Goal: Find specific page/section: Find specific page/section

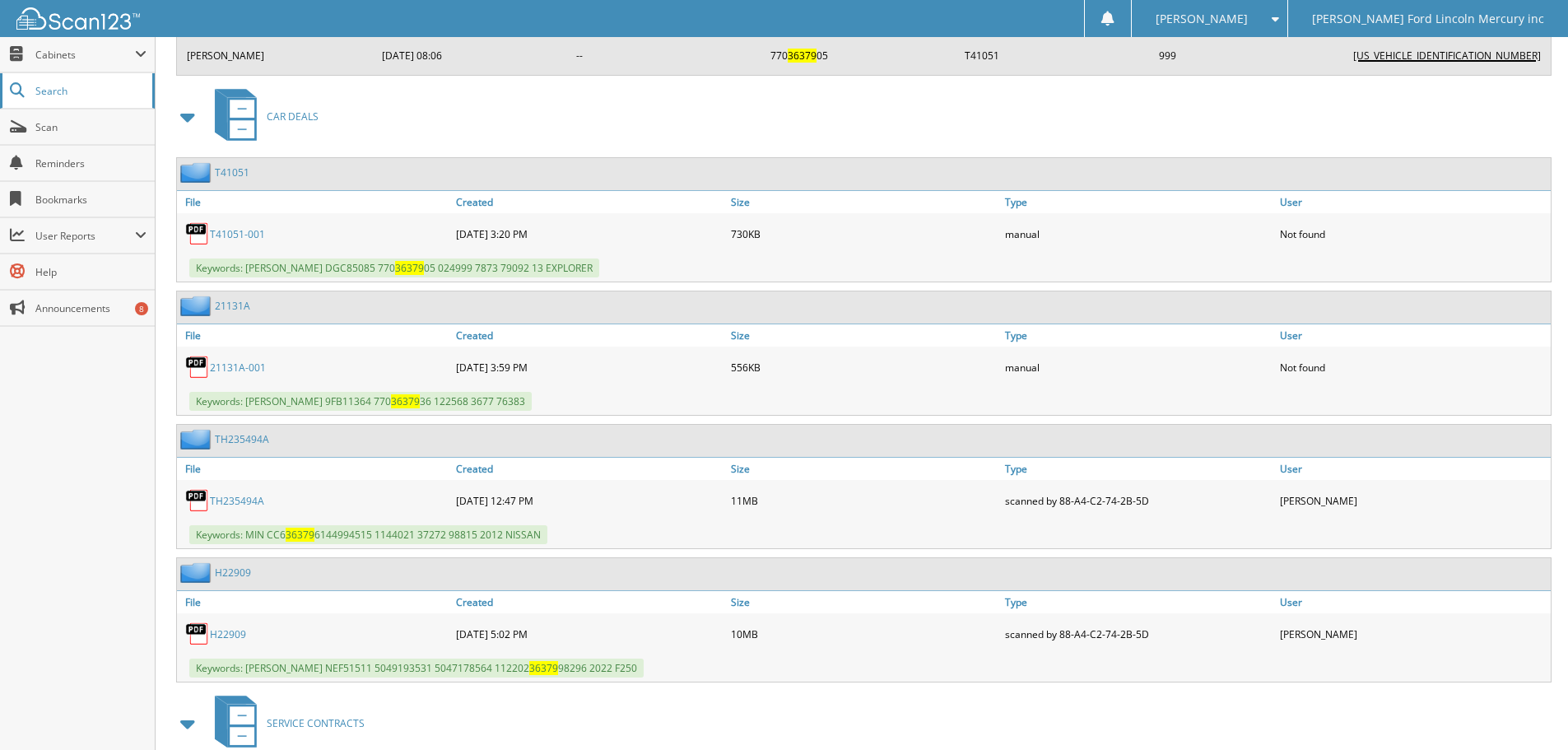
click at [79, 92] on span "Search" at bounding box center [89, 91] width 109 height 14
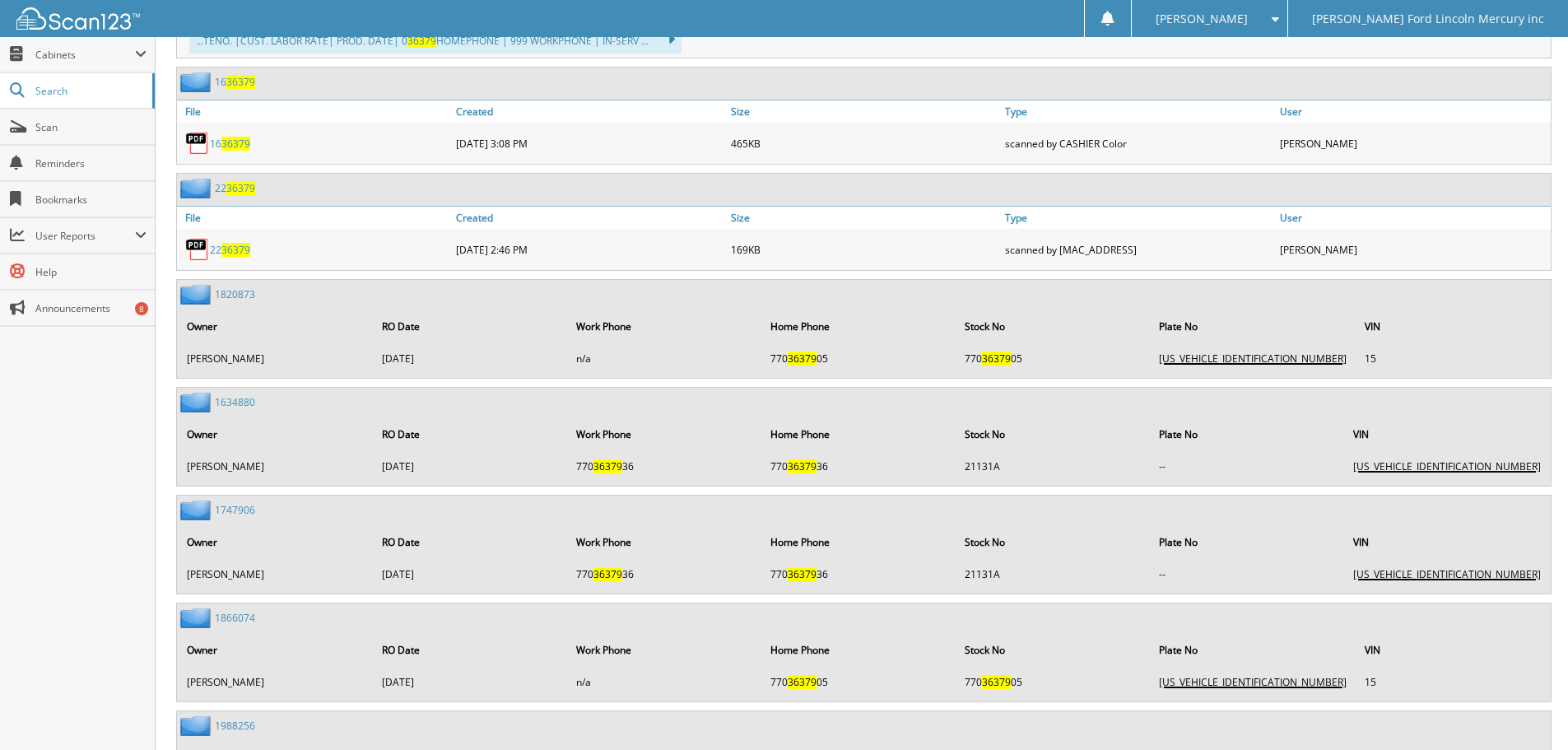
scroll to position [906, 0]
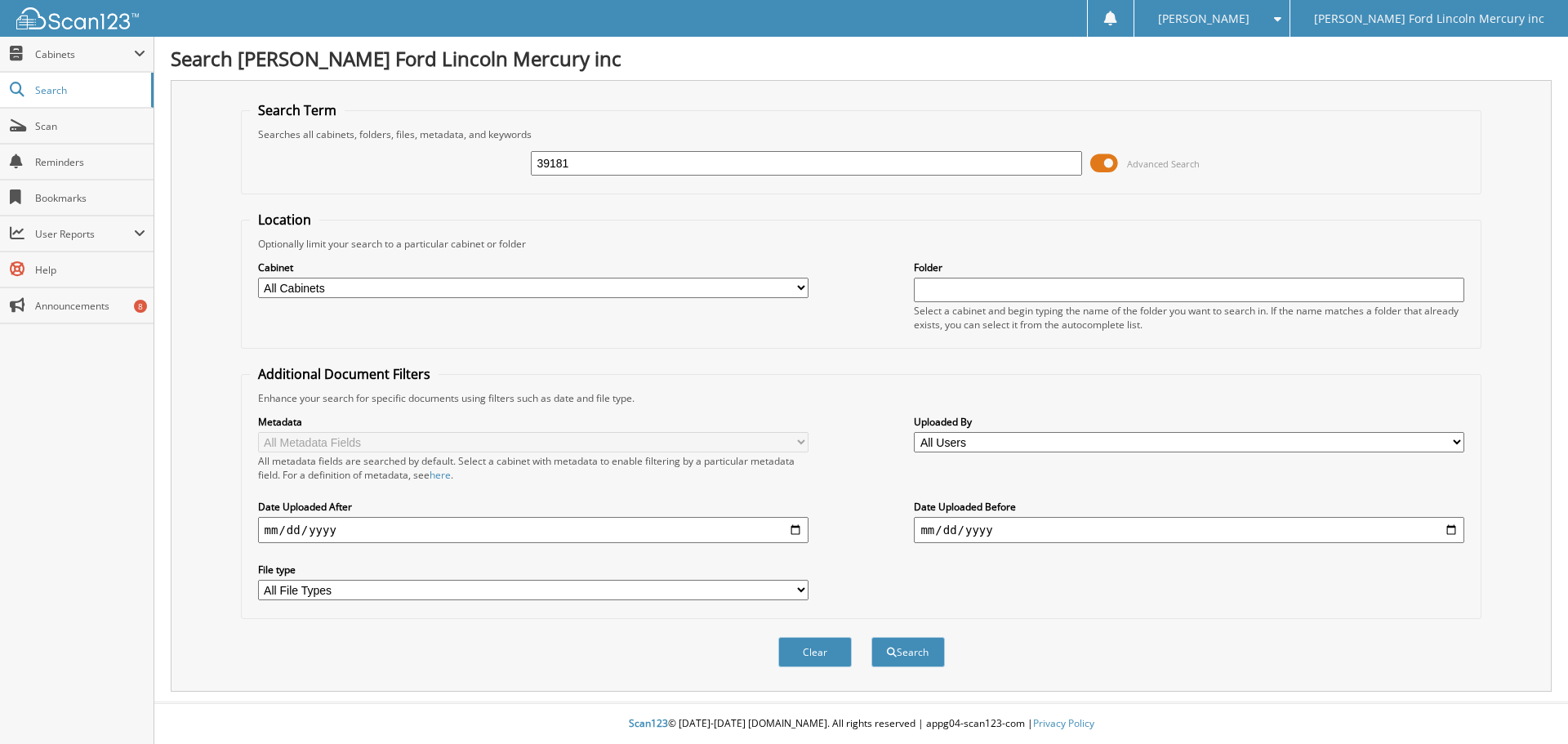
type input "39181"
click at [871, 637] on button "Search" at bounding box center [908, 651] width 74 height 30
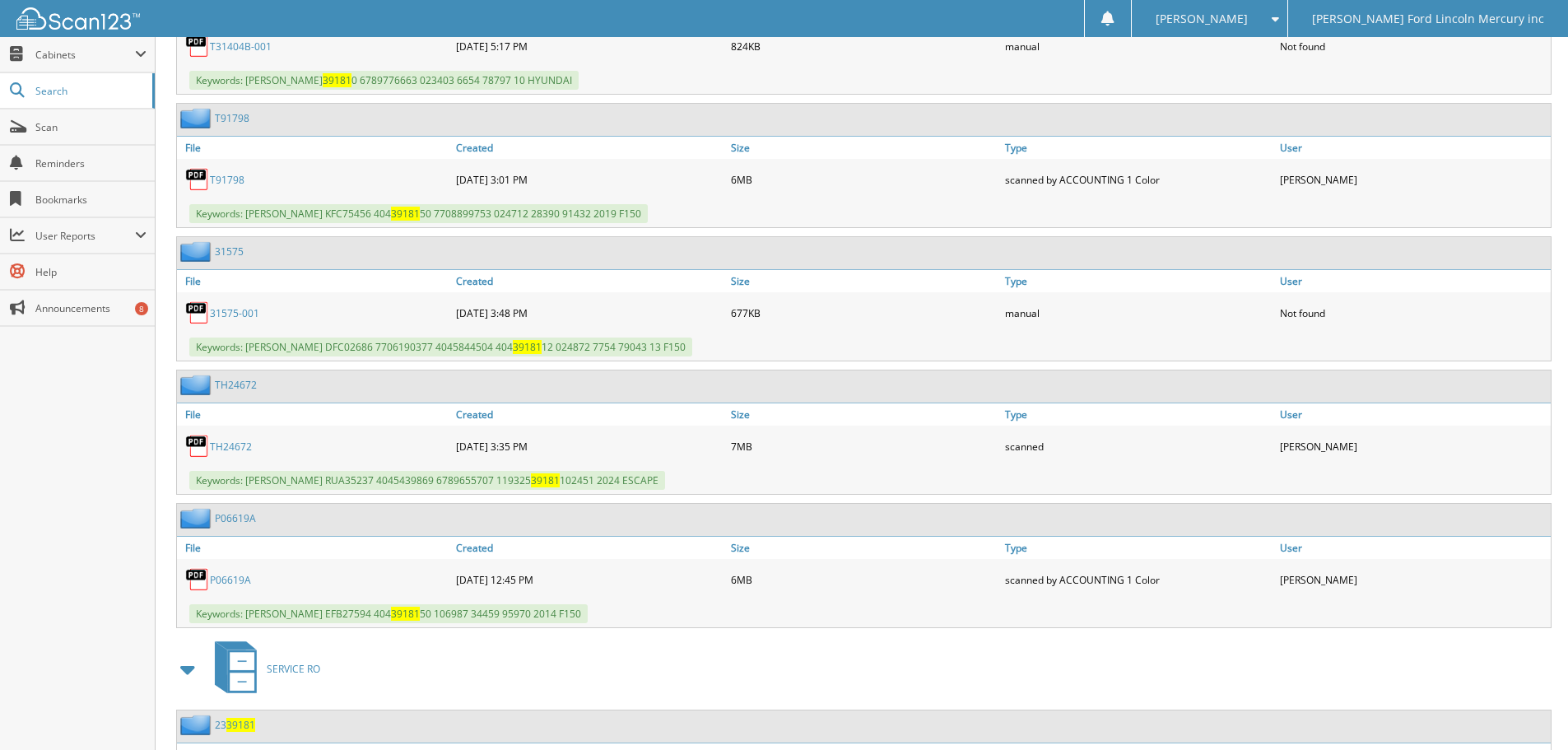
scroll to position [985, 0]
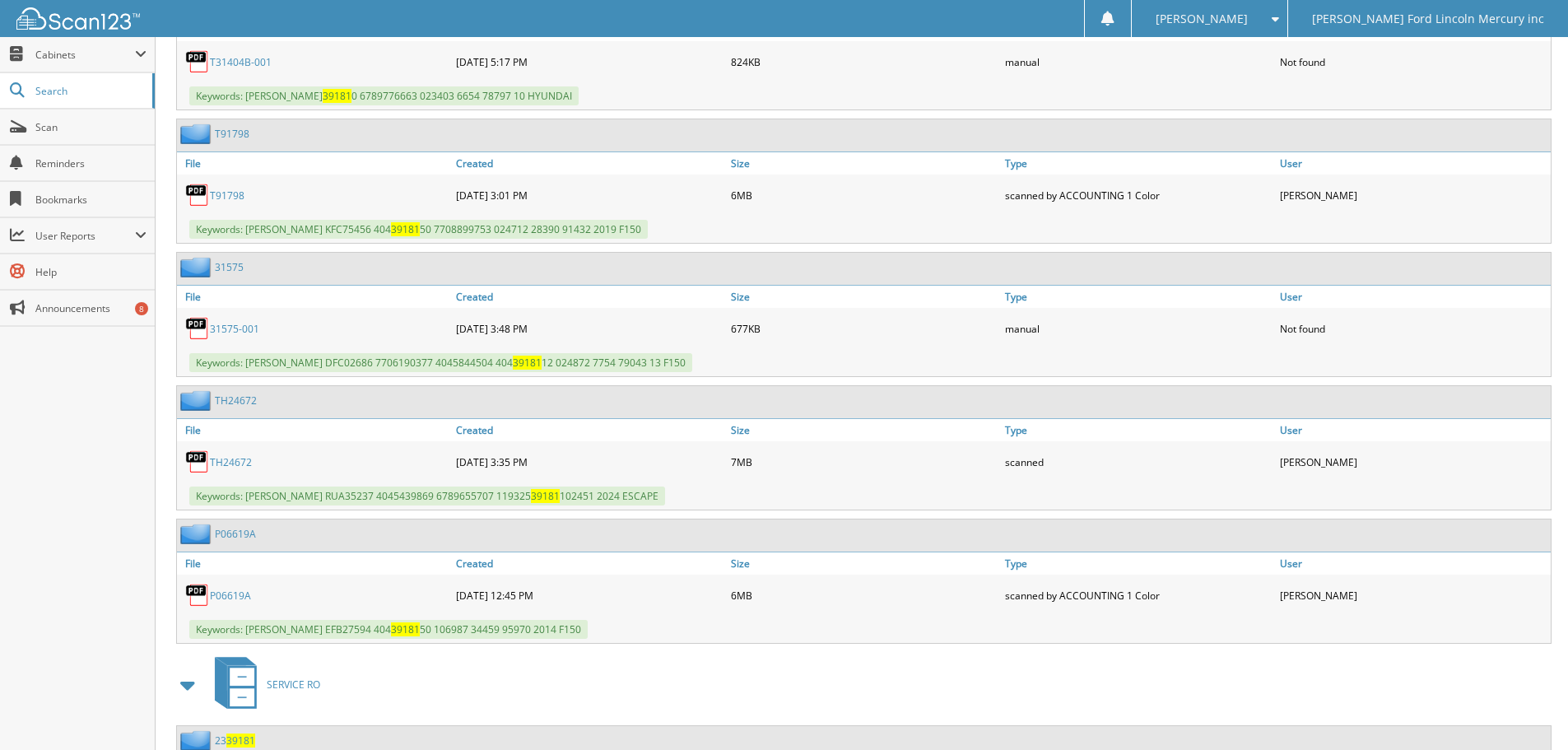
click at [231, 464] on link "TH24672" at bounding box center [231, 462] width 42 height 14
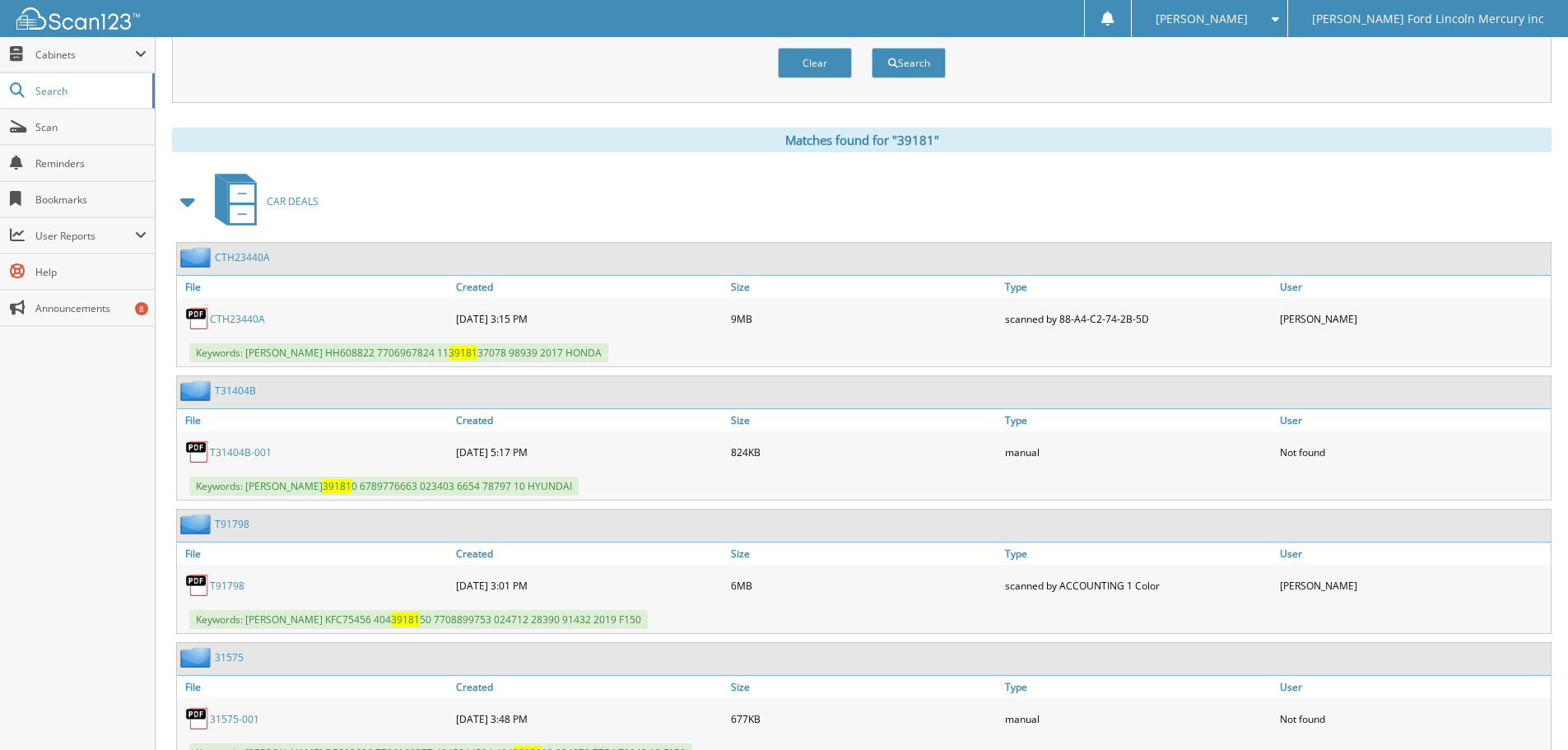
scroll to position [408, 0]
